Goal: Information Seeking & Learning: Learn about a topic

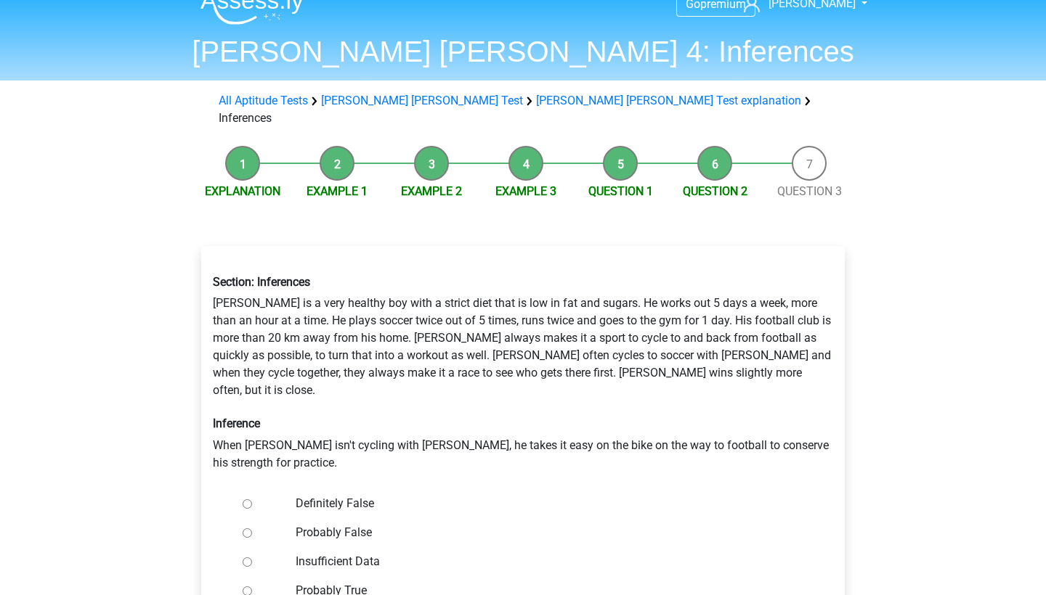
scroll to position [17, 0]
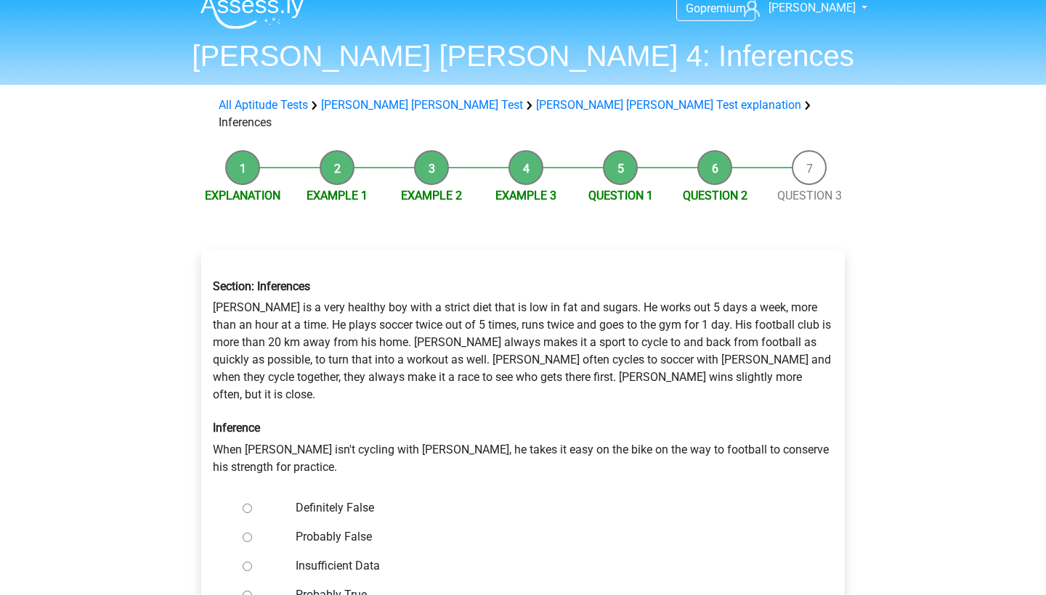
click at [247, 154] on li "Explanation" at bounding box center [242, 177] width 94 height 54
click at [319, 155] on li "Example 1" at bounding box center [337, 177] width 94 height 54
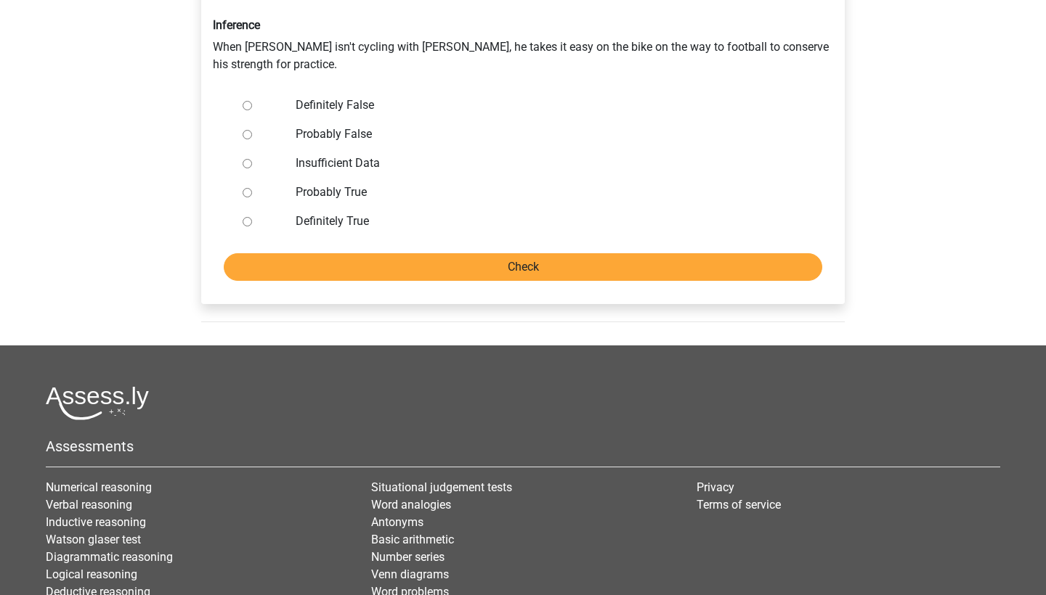
scroll to position [197, 0]
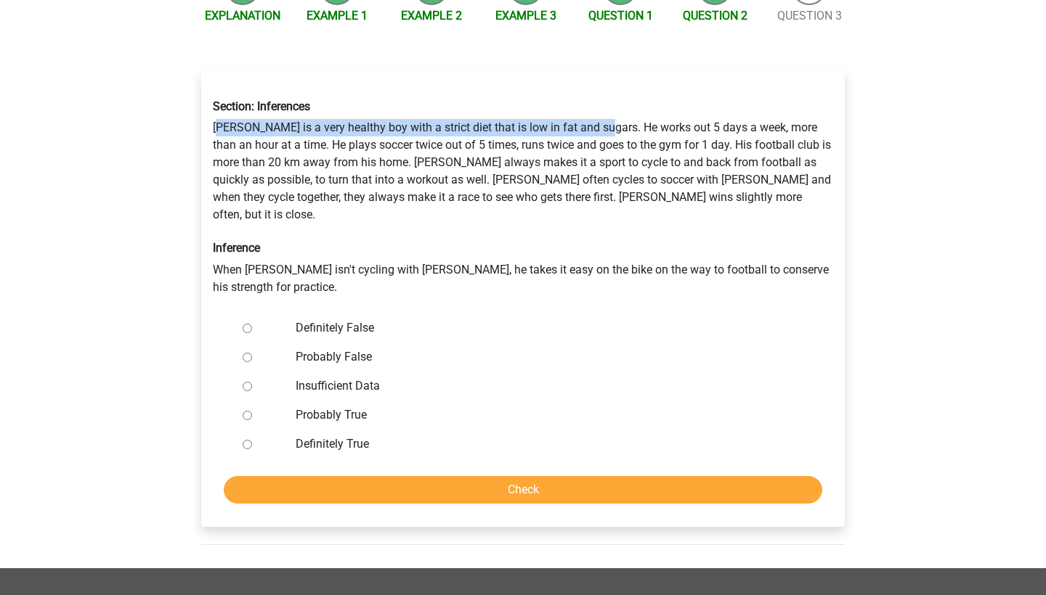
drag, startPoint x: 217, startPoint y: 112, endPoint x: 606, endPoint y: 115, distance: 388.5
click at [606, 115] on div "Section: Inferences [PERSON_NAME] is a very healthy boy with a strict diet that…" at bounding box center [523, 197] width 642 height 219
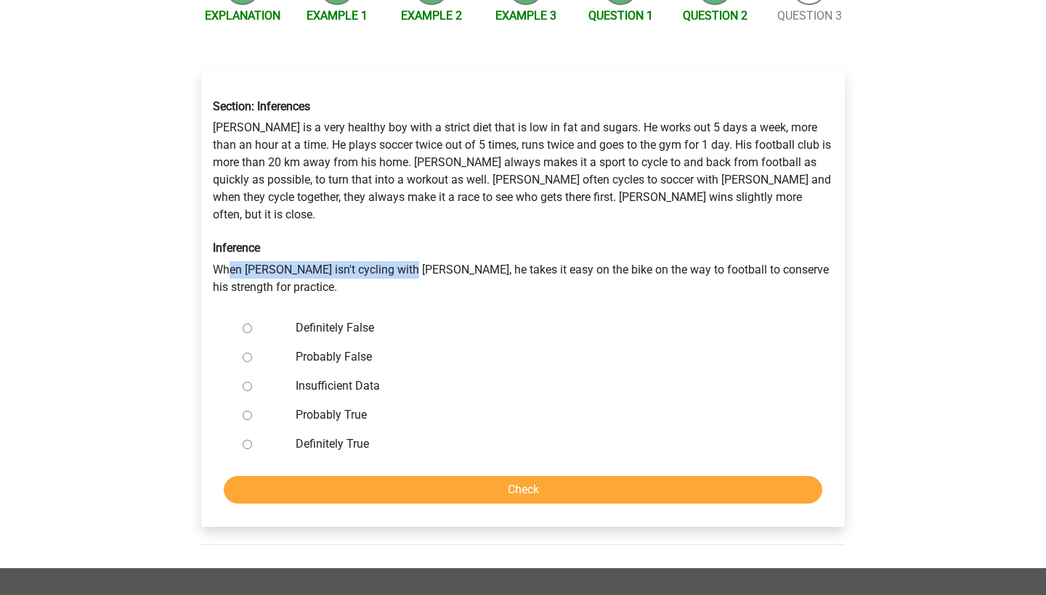
drag, startPoint x: 228, startPoint y: 239, endPoint x: 409, endPoint y: 239, distance: 180.8
click at [409, 239] on div "Section: Inferences [PERSON_NAME] is a very healthy boy with a strict diet that…" at bounding box center [523, 197] width 642 height 219
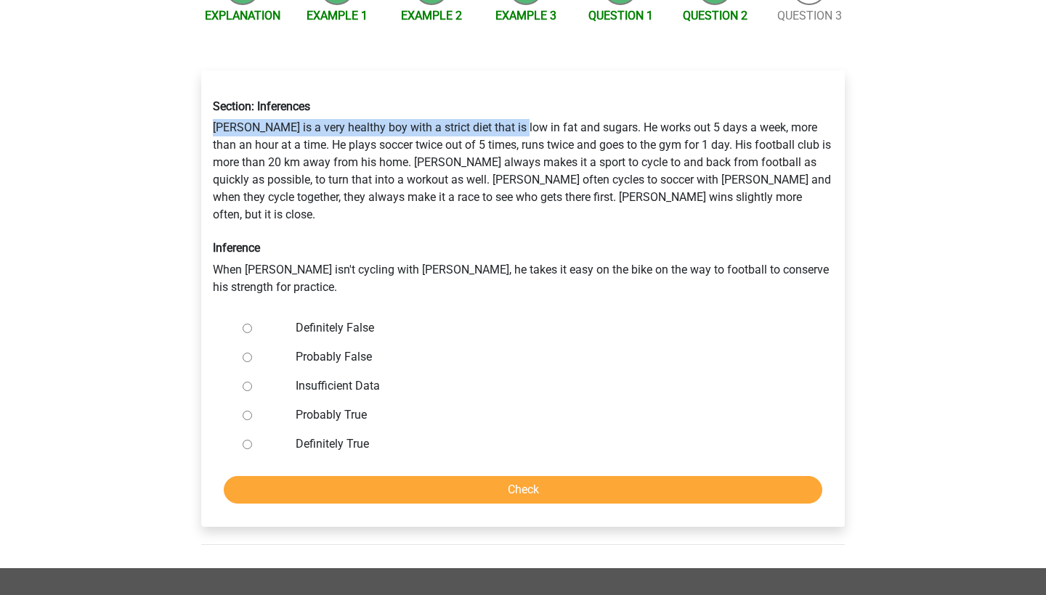
drag, startPoint x: 210, startPoint y: 107, endPoint x: 515, endPoint y: 108, distance: 305.0
click at [515, 108] on div "Section: Inferences Rowan is a very healthy boy with a strict diet that is low …" at bounding box center [523, 197] width 642 height 219
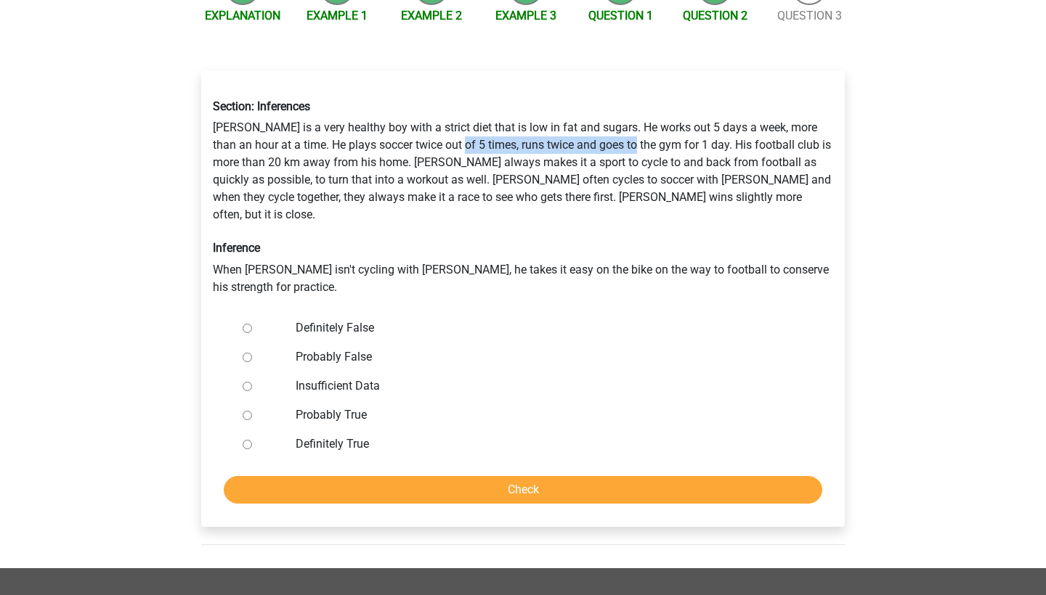
drag, startPoint x: 465, startPoint y: 121, endPoint x: 643, endPoint y: 121, distance: 177.9
click at [643, 121] on div "Section: Inferences Rowan is a very healthy boy with a strict diet that is low …" at bounding box center [523, 197] width 642 height 219
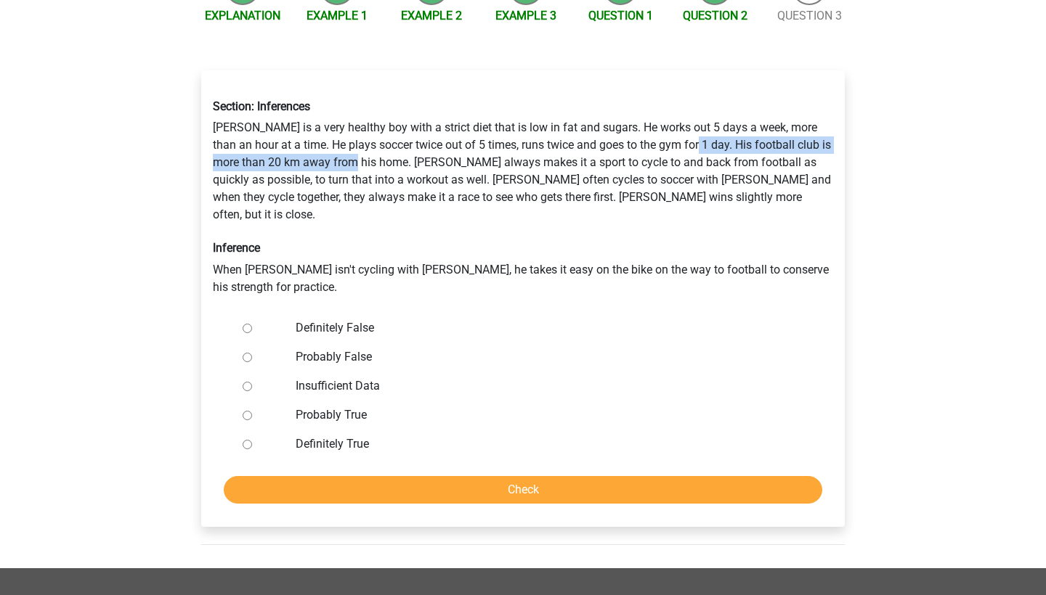
drag, startPoint x: 699, startPoint y: 123, endPoint x: 369, endPoint y: 142, distance: 330.2
click at [369, 142] on div "Section: Inferences Rowan is a very healthy boy with a strict diet that is low …" at bounding box center [523, 197] width 642 height 219
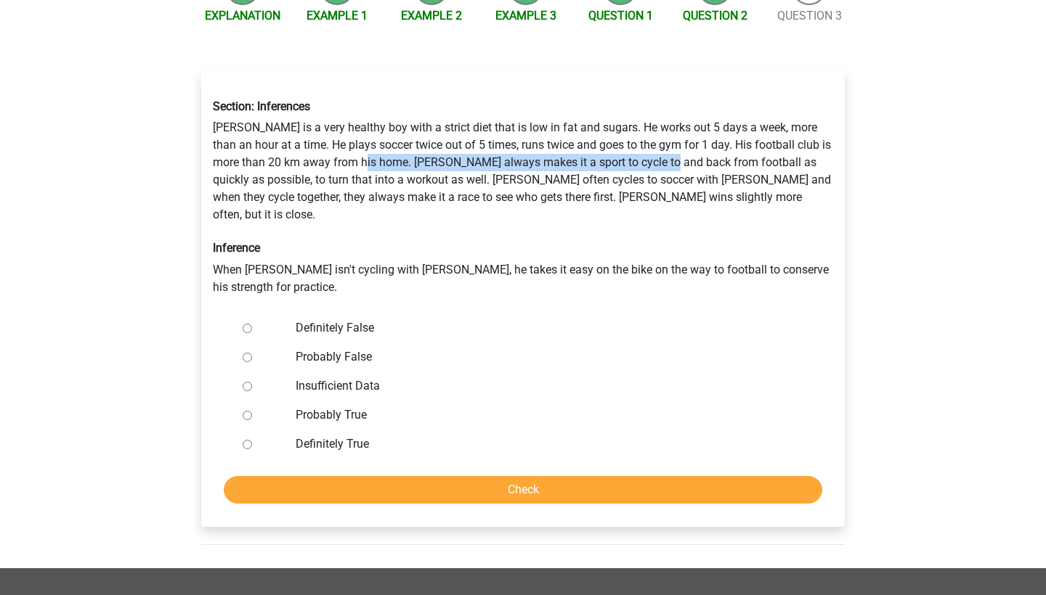
drag, startPoint x: 383, startPoint y: 144, endPoint x: 686, endPoint y: 144, distance: 303.5
click at [686, 144] on div "Section: Inferences Rowan is a very healthy boy with a strict diet that is low …" at bounding box center [523, 197] width 642 height 219
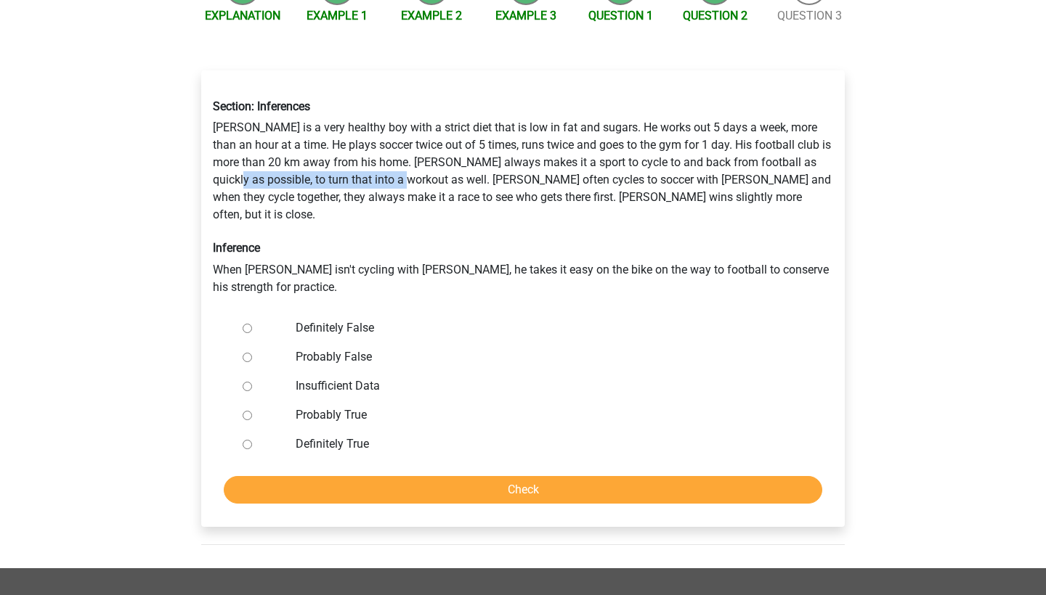
drag, startPoint x: 265, startPoint y: 164, endPoint x: 436, endPoint y: 159, distance: 171.4
click at [437, 159] on div "Section: Inferences Rowan is a very healthy boy with a strict diet that is low …" at bounding box center [523, 197] width 642 height 219
click at [436, 159] on div "Section: Inferences Rowan is a very healthy boy with a strict diet that is low …" at bounding box center [523, 197] width 642 height 219
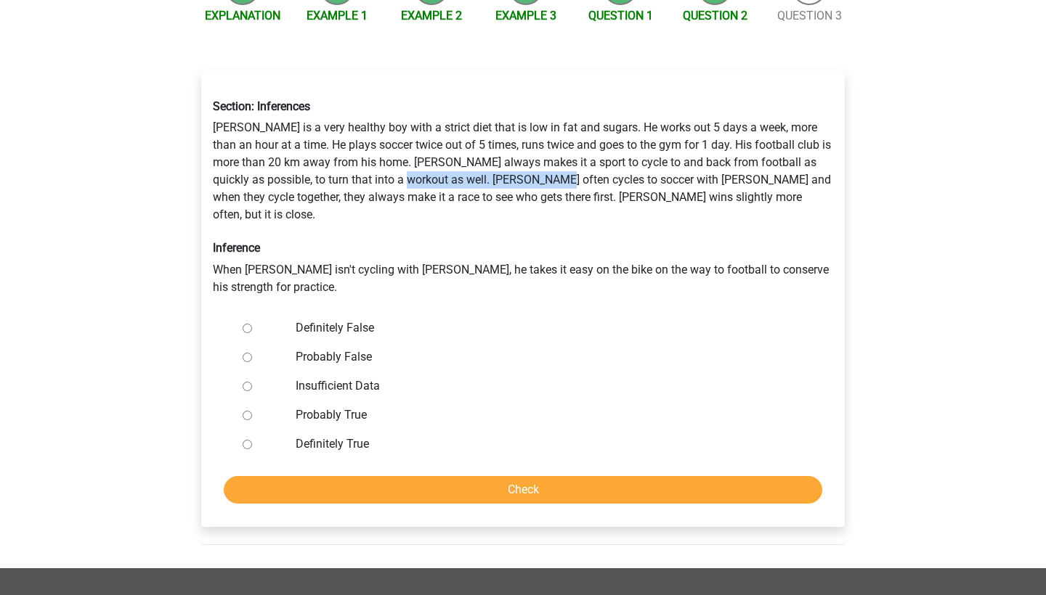
drag, startPoint x: 436, startPoint y: 159, endPoint x: 591, endPoint y: 159, distance: 154.7
click at [591, 159] on div "Section: Inferences Rowan is a very healthy boy with a strict diet that is low …" at bounding box center [523, 197] width 642 height 219
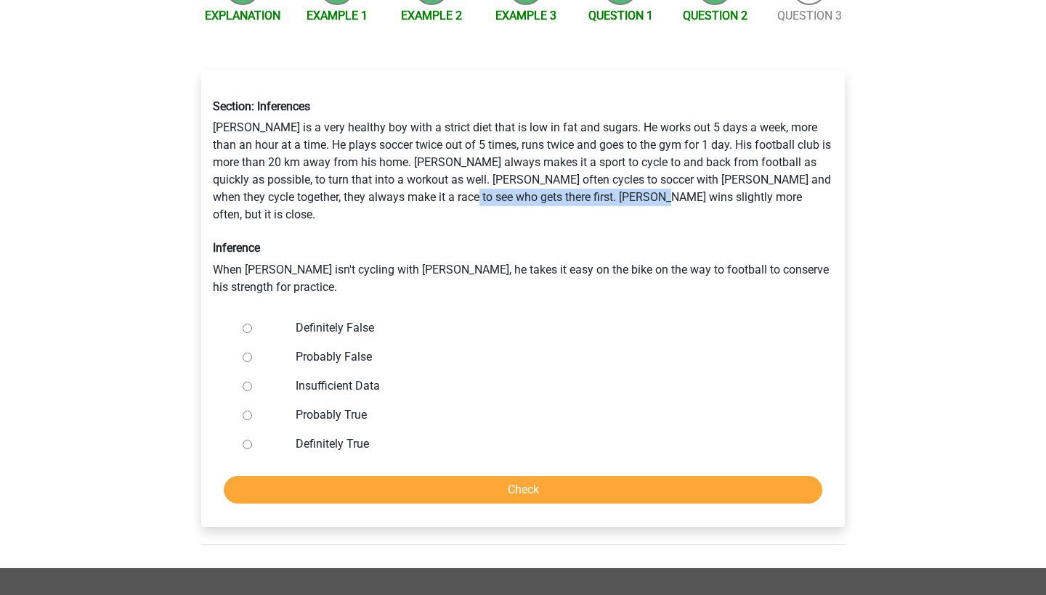
drag, startPoint x: 496, startPoint y: 176, endPoint x: 672, endPoint y: 176, distance: 176.4
click at [672, 176] on div "Section: Inferences Rowan is a very healthy boy with a strict diet that is low …" at bounding box center [523, 197] width 642 height 219
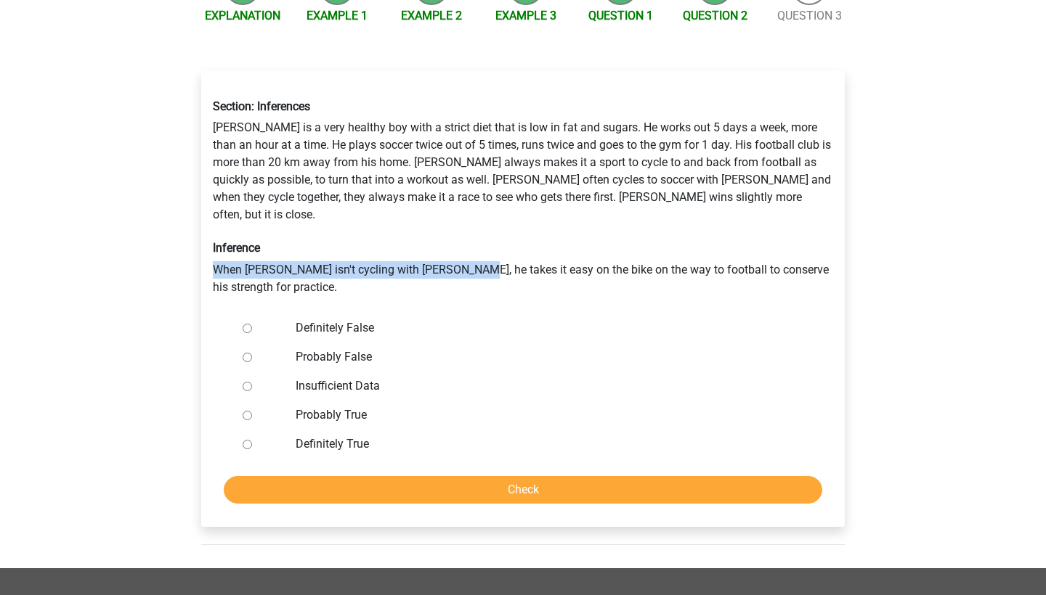
drag, startPoint x: 215, startPoint y: 230, endPoint x: 470, endPoint y: 232, distance: 254.9
click at [470, 232] on div "Section: Inferences Rowan is a very healthy boy with a strict diet that is low …" at bounding box center [523, 197] width 642 height 219
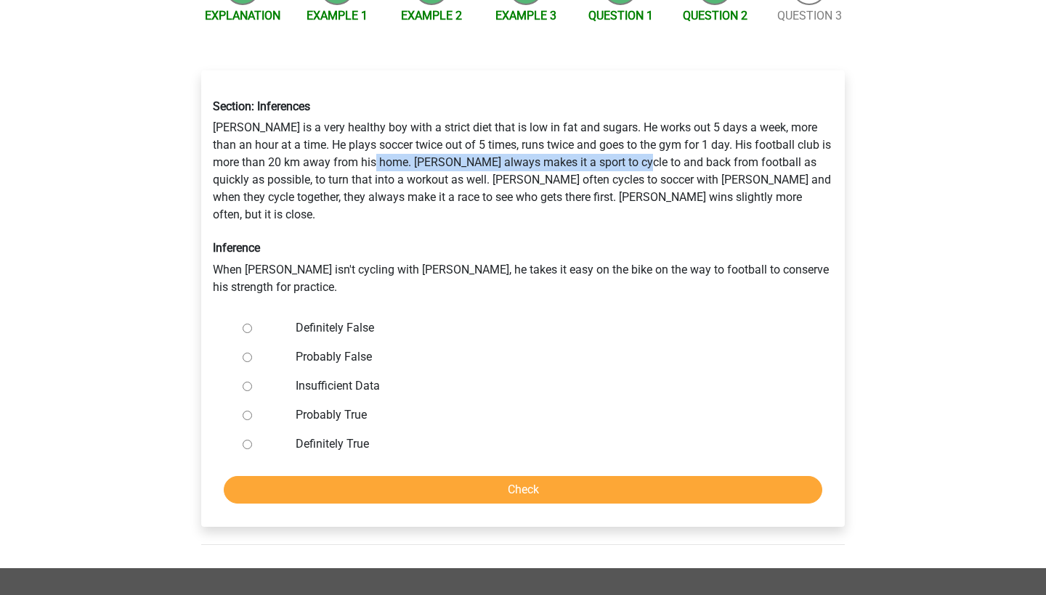
drag, startPoint x: 391, startPoint y: 142, endPoint x: 651, endPoint y: 152, distance: 260.9
click at [651, 152] on div "Section: Inferences Rowan is a very healthy boy with a strict diet that is low …" at bounding box center [523, 197] width 642 height 219
click at [354, 436] on label "Definitely True" at bounding box center [547, 444] width 502 height 17
click at [252, 440] on input "Definitely True" at bounding box center [247, 444] width 9 height 9
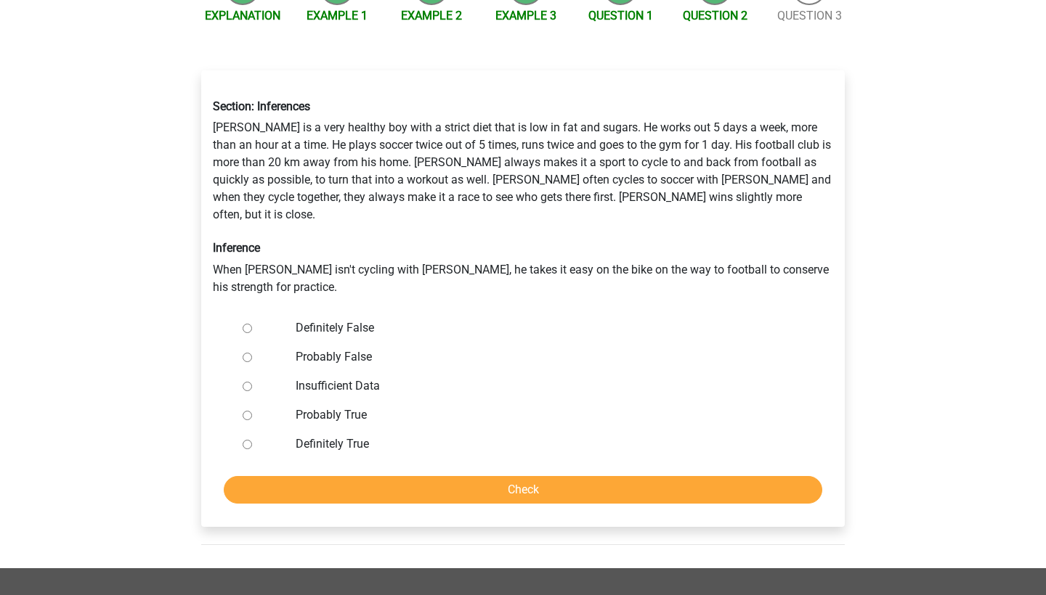
radio input "true"
click at [303, 319] on label "Definitely False" at bounding box center [547, 327] width 502 height 17
click at [252, 324] on input "Definitely False" at bounding box center [247, 328] width 9 height 9
radio input "true"
click at [411, 476] on input "Check" at bounding box center [523, 490] width 598 height 28
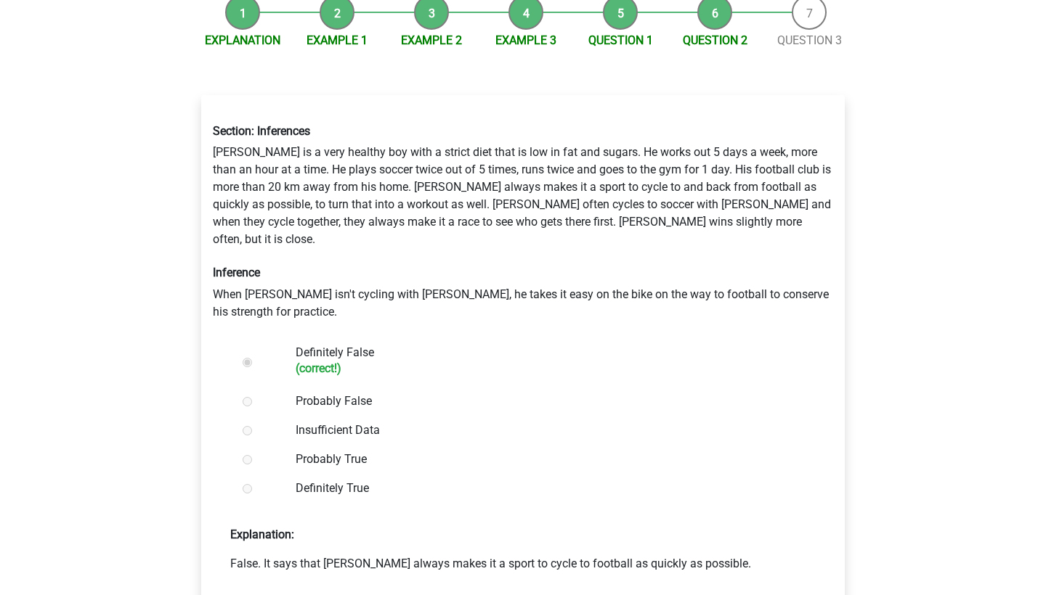
scroll to position [311, 0]
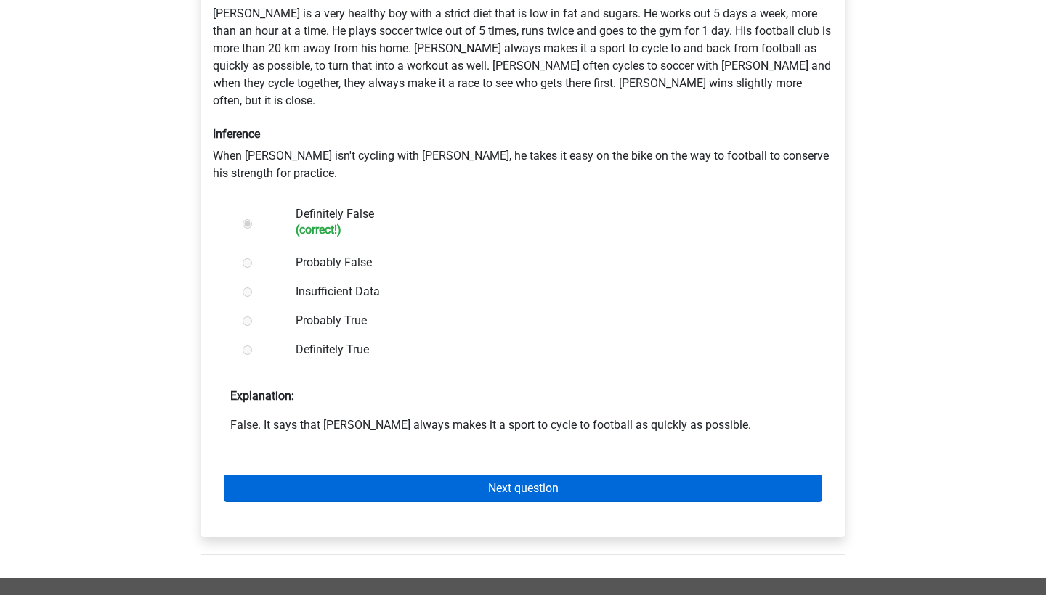
click at [412, 475] on link "Next question" at bounding box center [523, 489] width 598 height 28
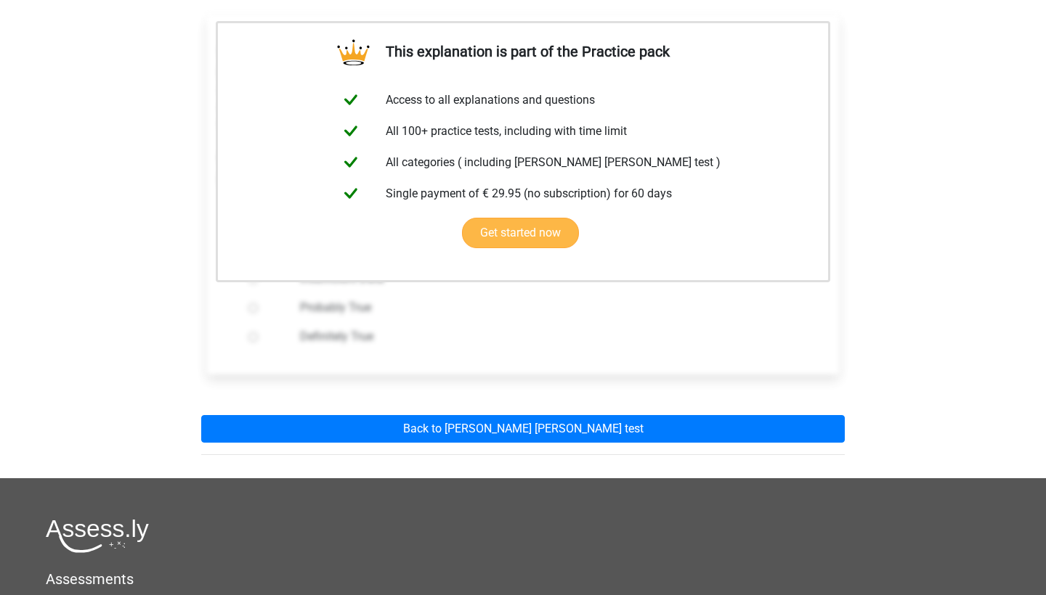
scroll to position [298, 0]
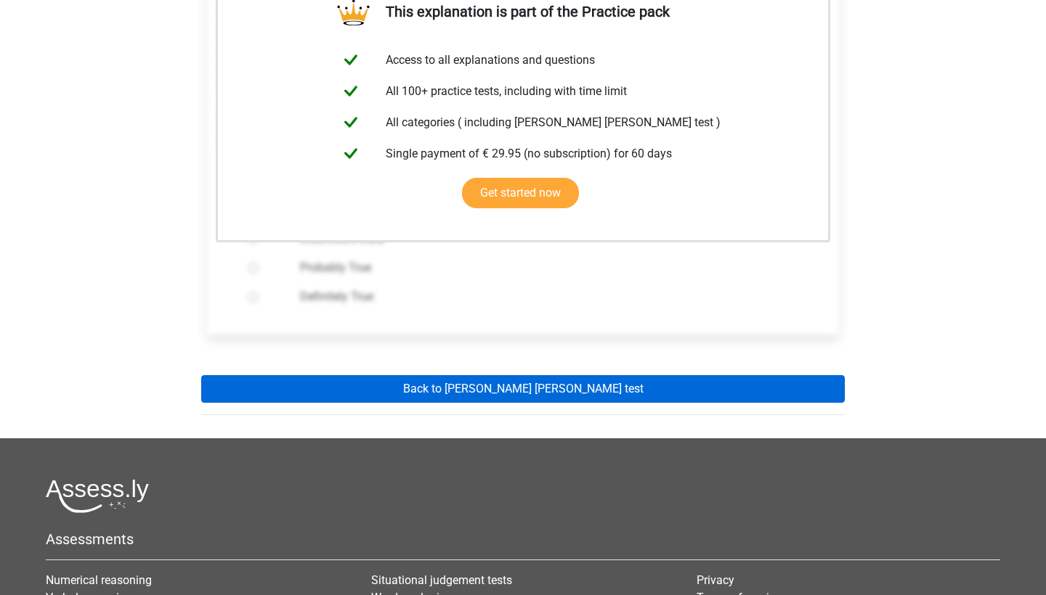
click at [447, 375] on link "Back to watson glaser test" at bounding box center [522, 389] width 643 height 28
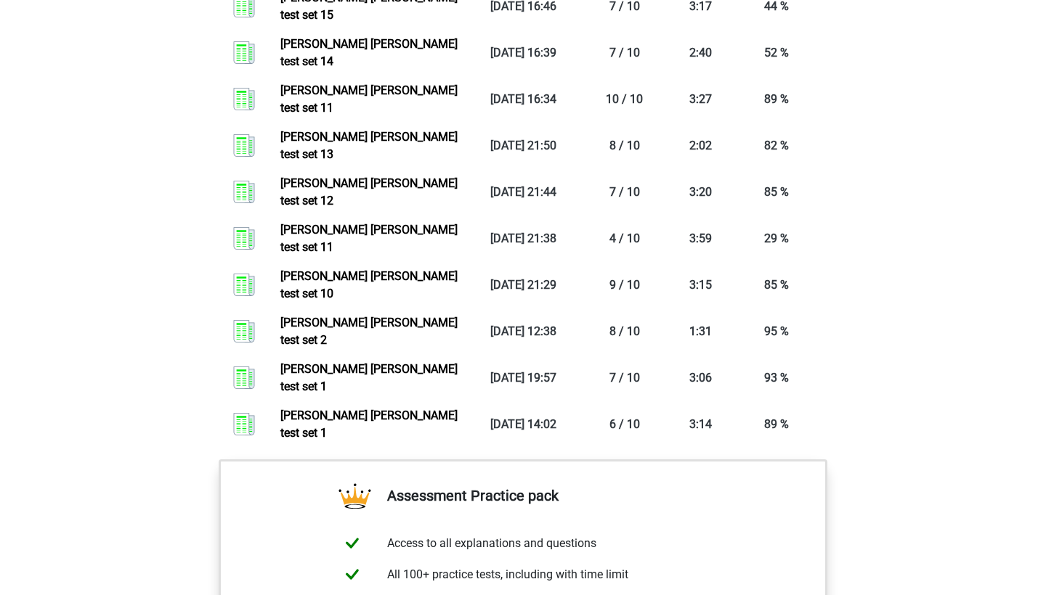
scroll to position [1301, 0]
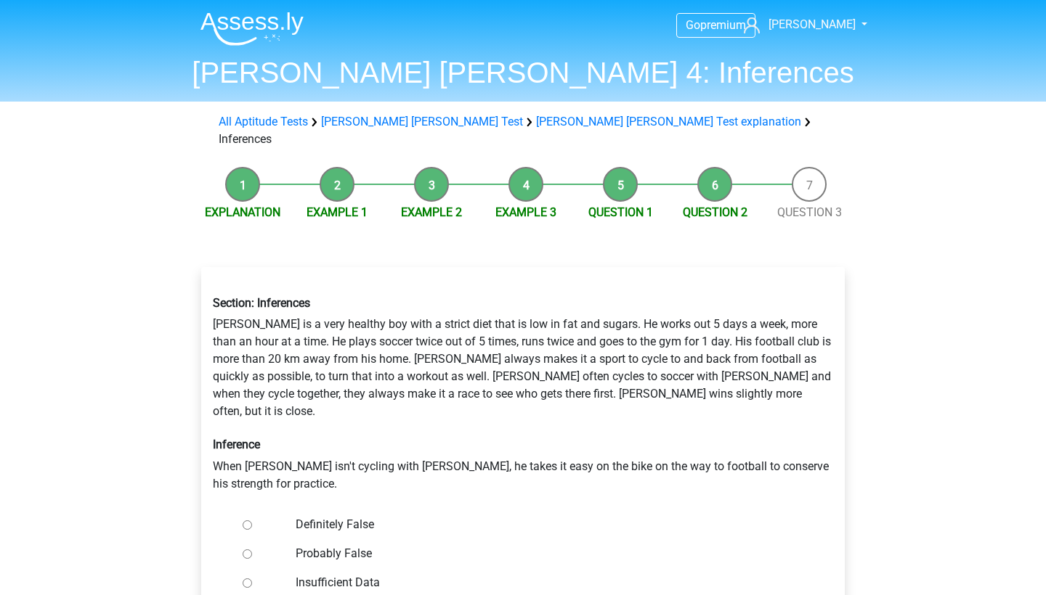
click at [618, 167] on li "Question 1" at bounding box center [620, 194] width 94 height 54
click at [578, 160] on div "Explanation Example 1 Example 2 Example 3 Question 1 Question 2 Question 3" at bounding box center [523, 182] width 667 height 44
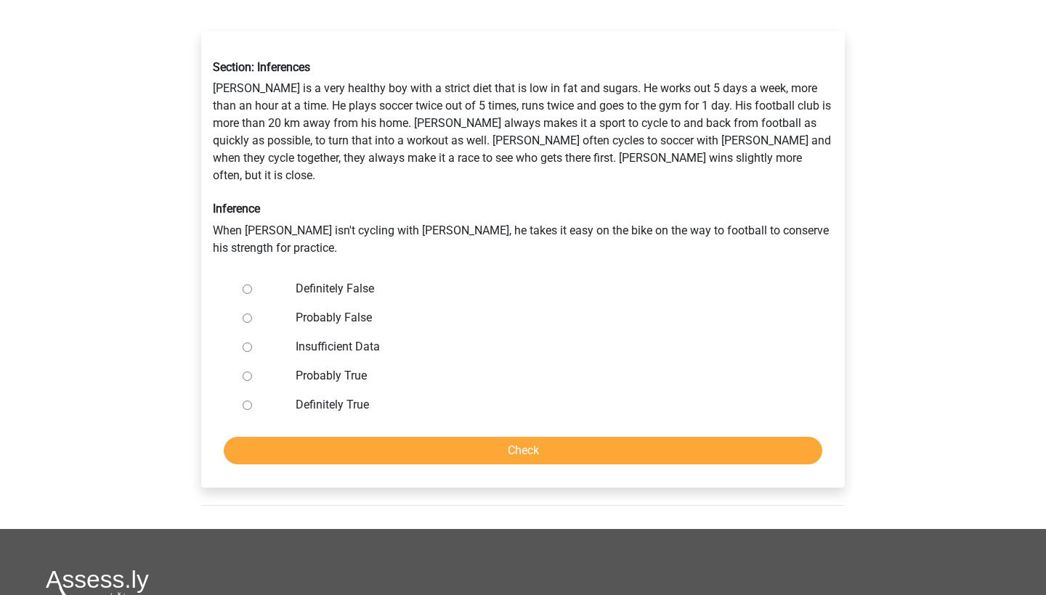
scroll to position [263, 0]
